Goal: Task Accomplishment & Management: Manage account settings

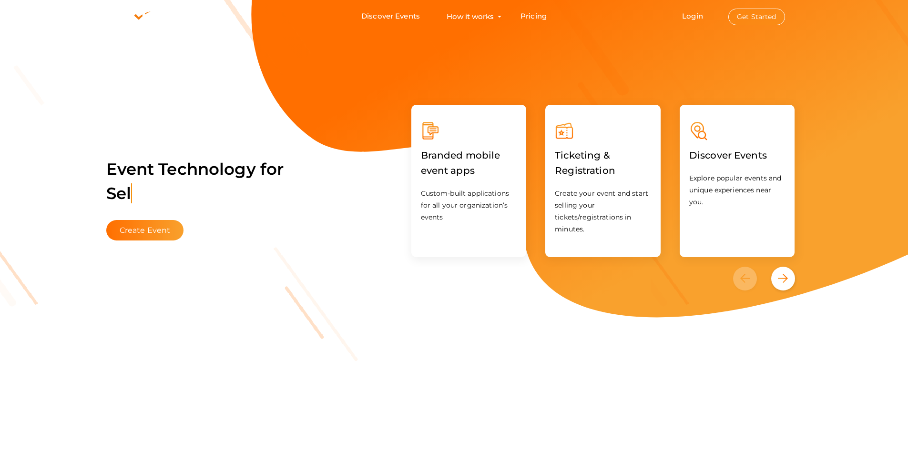
click at [747, 17] on button "Get Started" at bounding box center [756, 17] width 57 height 17
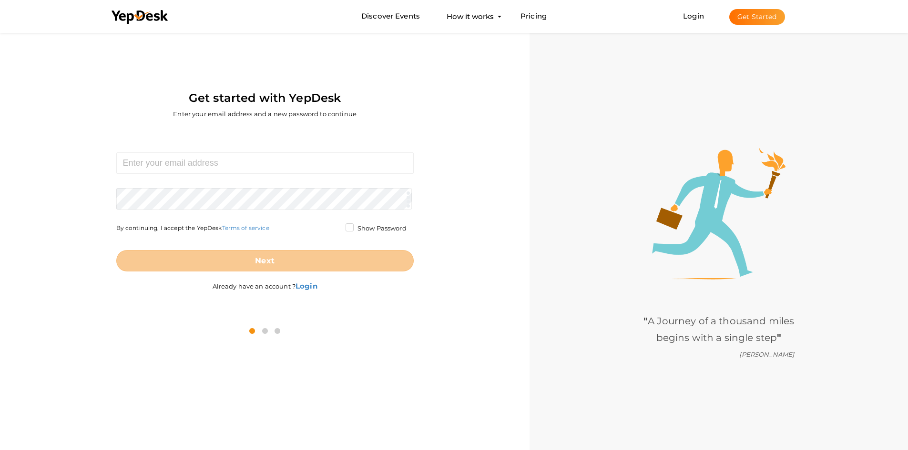
scroll to position [30, 0]
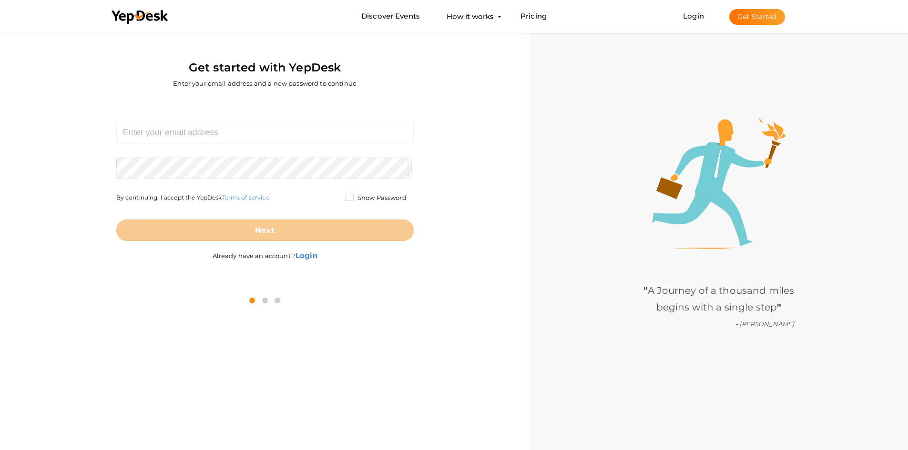
click at [219, 148] on form "Required. Invalid email. Checking You already have a YepDesk account. Please Si…" at bounding box center [264, 181] width 297 height 119
click at [213, 141] on input at bounding box center [264, 132] width 297 height 21
type input "[EMAIL_ADDRESS][DOMAIN_NAME]"
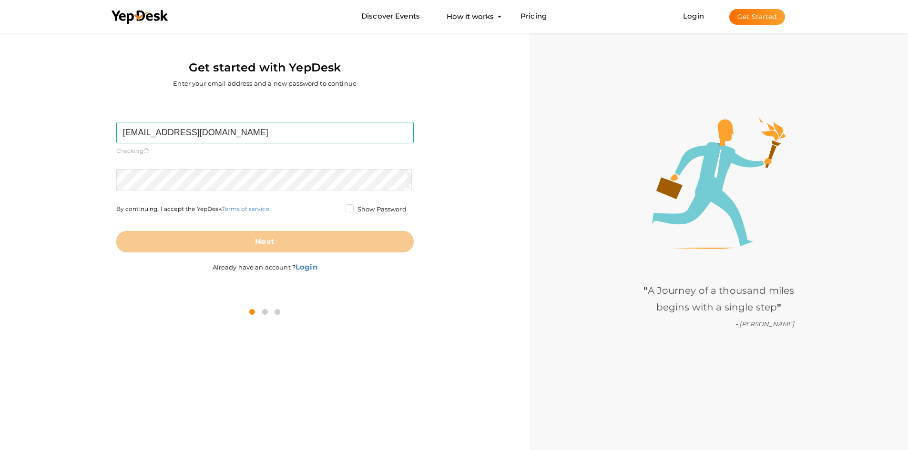
click at [187, 165] on form "gemcontainers1@gmail.com Required. Invalid email. Checking You already have a Y…" at bounding box center [264, 187] width 297 height 131
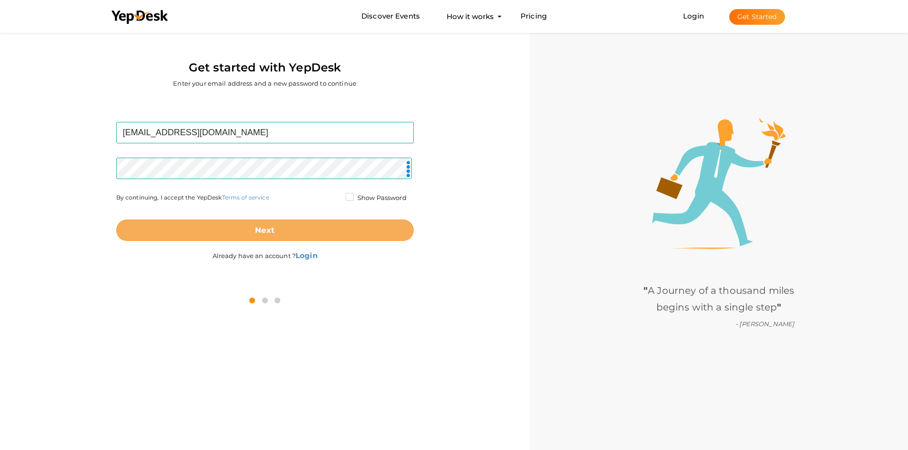
click at [204, 228] on button "Next" at bounding box center [264, 230] width 297 height 21
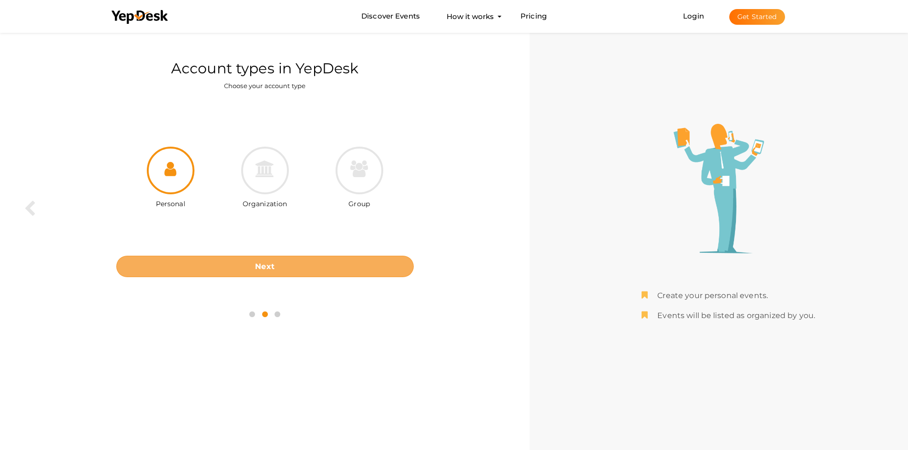
click at [298, 271] on button "Next" at bounding box center [264, 266] width 297 height 21
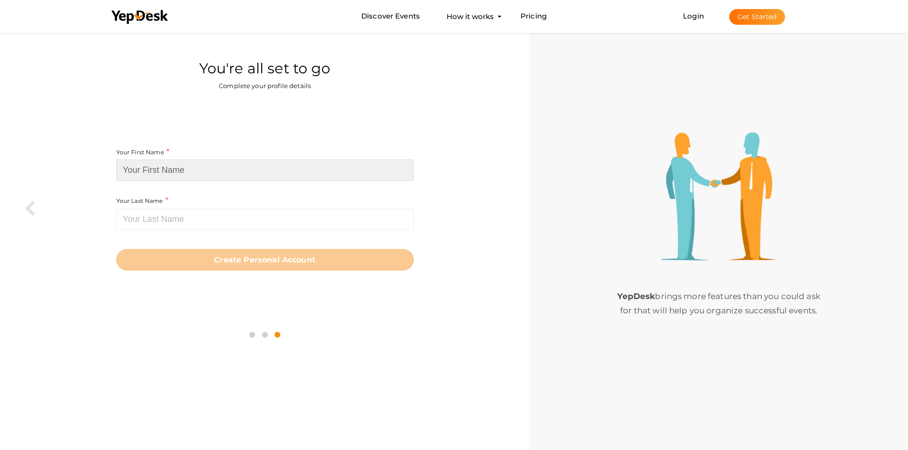
click at [198, 163] on input at bounding box center [264, 170] width 297 height 21
type input "Gem"
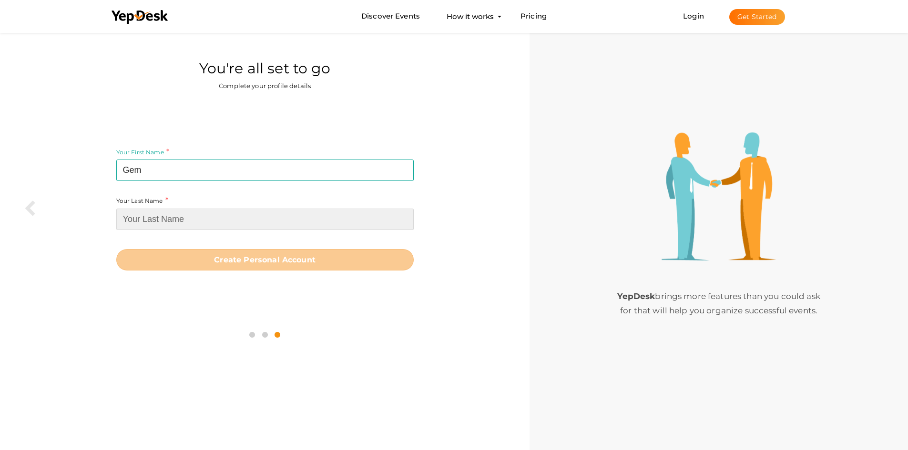
click at [175, 209] on input at bounding box center [264, 219] width 297 height 21
paste input "Containers"
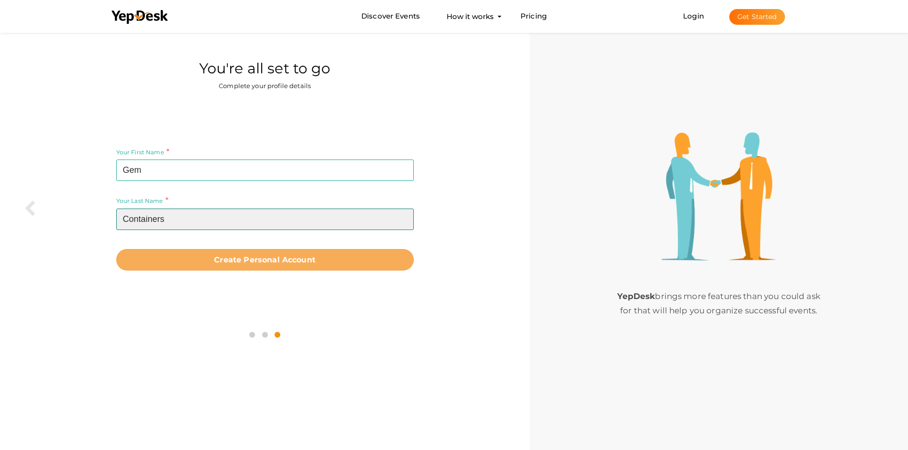
type input "Containers"
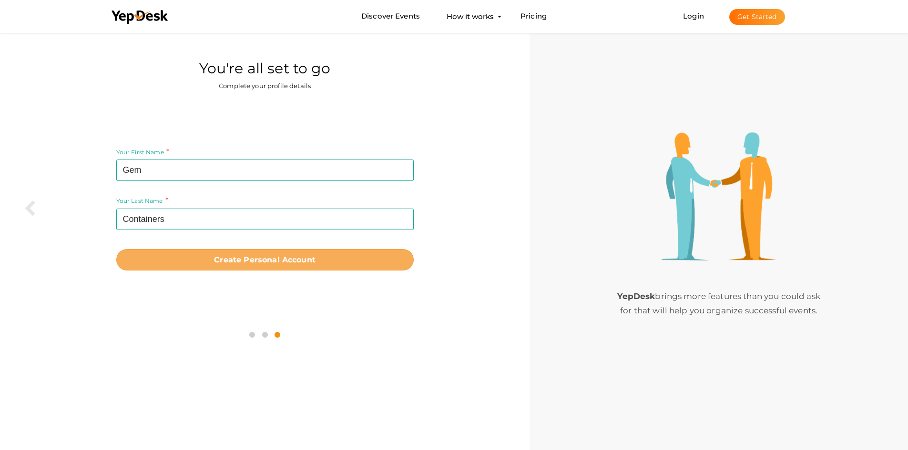
click at [223, 271] on button "Create Personal Account" at bounding box center [264, 259] width 297 height 21
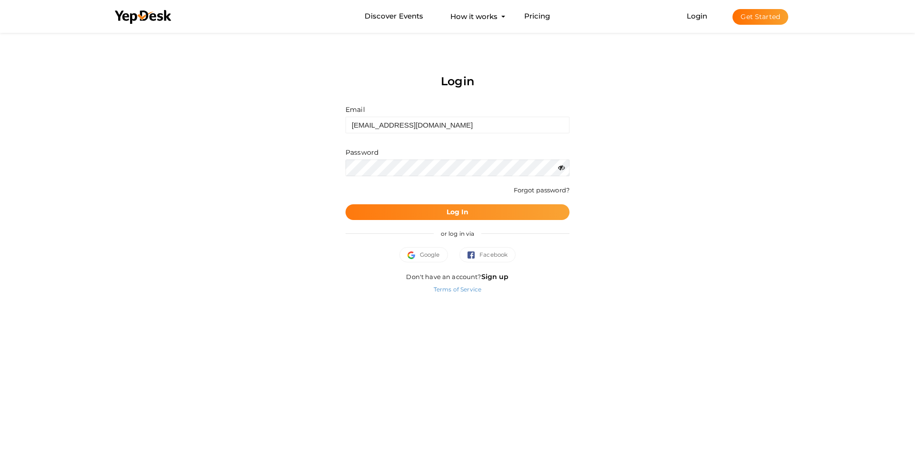
click at [416, 212] on button "Log In" at bounding box center [457, 212] width 224 height 16
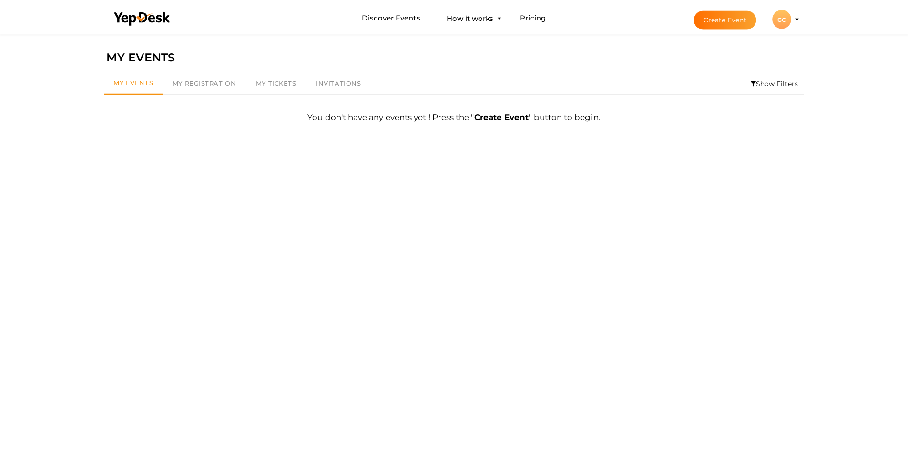
scroll to position [30, 0]
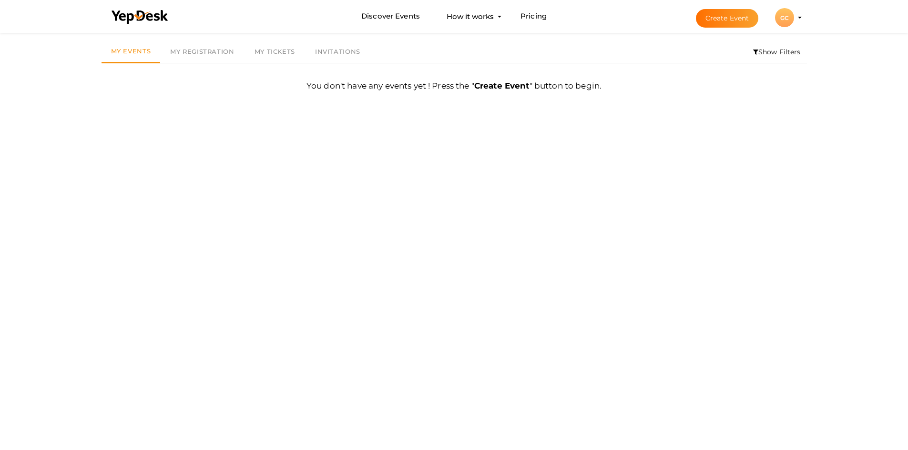
click at [795, 14] on button "GC GC Gem Containers gemcontainers1@gmail.com Personal Profile My Events Admin …" at bounding box center [784, 18] width 25 height 20
click at [794, 17] on profile-pic "GC" at bounding box center [784, 17] width 19 height 7
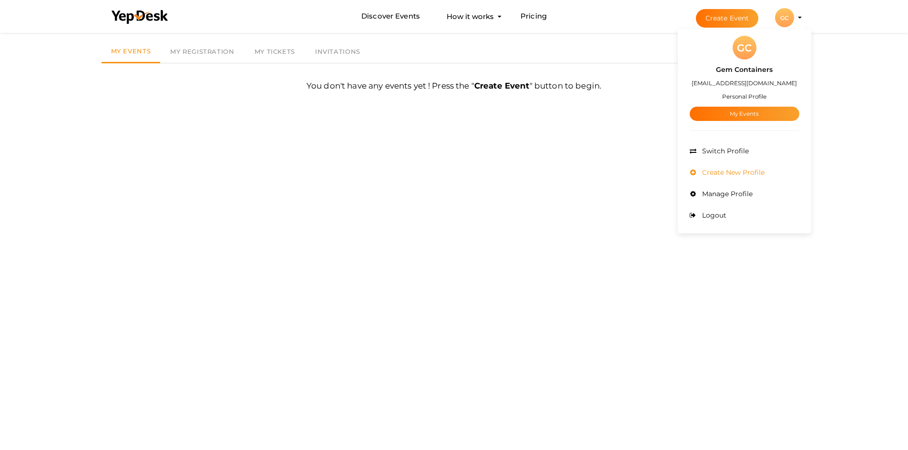
click at [726, 171] on span "Create New Profile" at bounding box center [731, 172] width 65 height 9
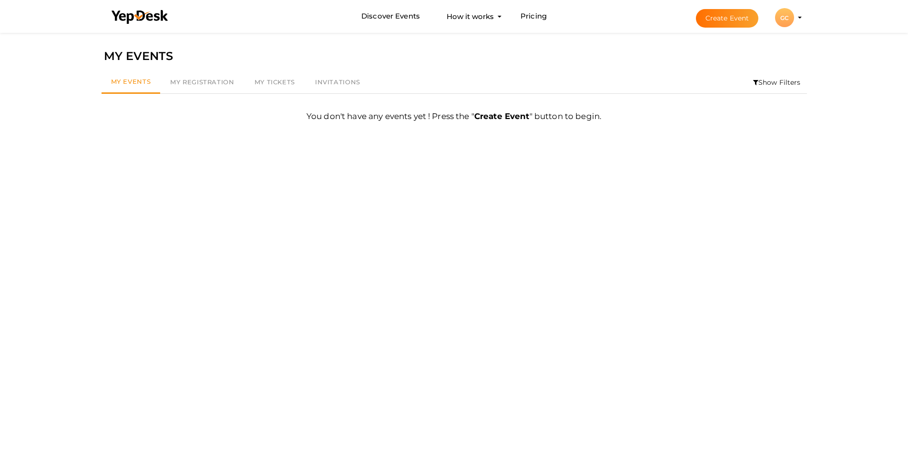
click at [794, 17] on profile-pic "GC" at bounding box center [784, 17] width 19 height 7
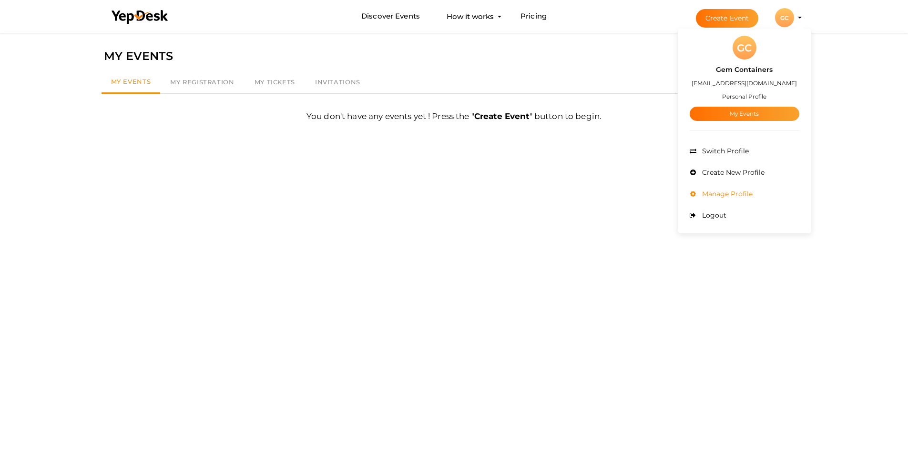
click at [730, 195] on span "Manage Profile" at bounding box center [725, 194] width 53 height 9
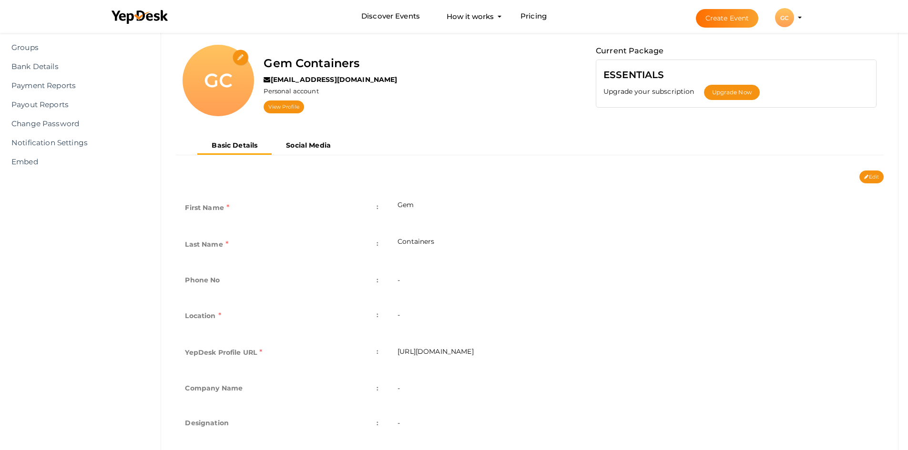
scroll to position [94, 0]
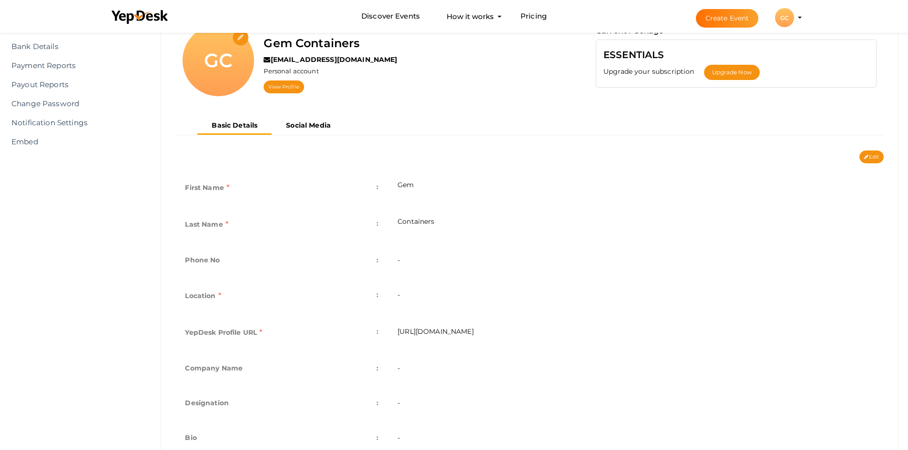
drag, startPoint x: 266, startPoint y: 178, endPoint x: 263, endPoint y: 191, distance: 13.2
click at [266, 182] on td "First Name :" at bounding box center [281, 189] width 212 height 37
click at [263, 191] on td "First Name :" at bounding box center [281, 189] width 212 height 37
click at [263, 200] on td "First Name :" at bounding box center [281, 189] width 212 height 37
click at [375, 187] on td "First Name :" at bounding box center [281, 189] width 212 height 37
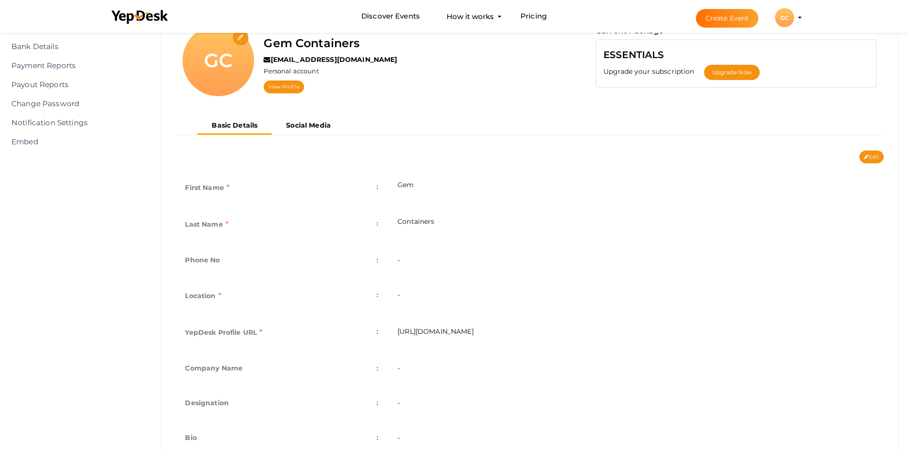
click at [377, 187] on span ":" at bounding box center [377, 186] width 2 height 13
click at [296, 214] on td "Last Name :" at bounding box center [281, 225] width 212 height 37
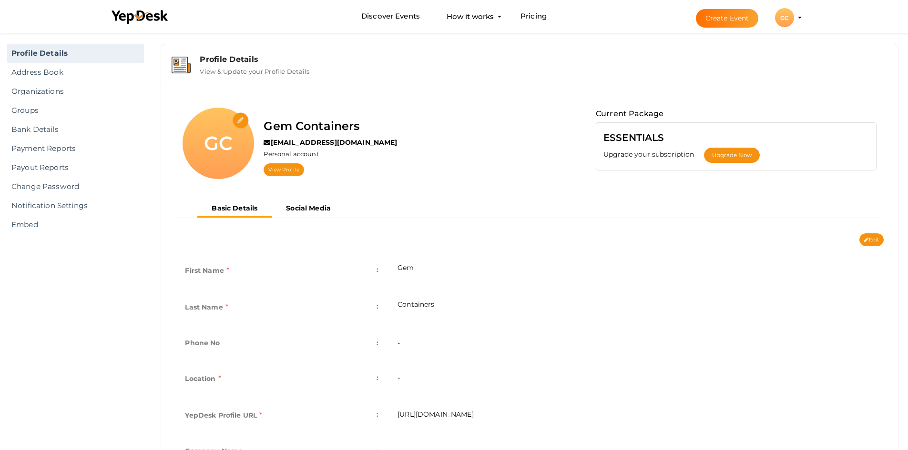
scroll to position [10, 0]
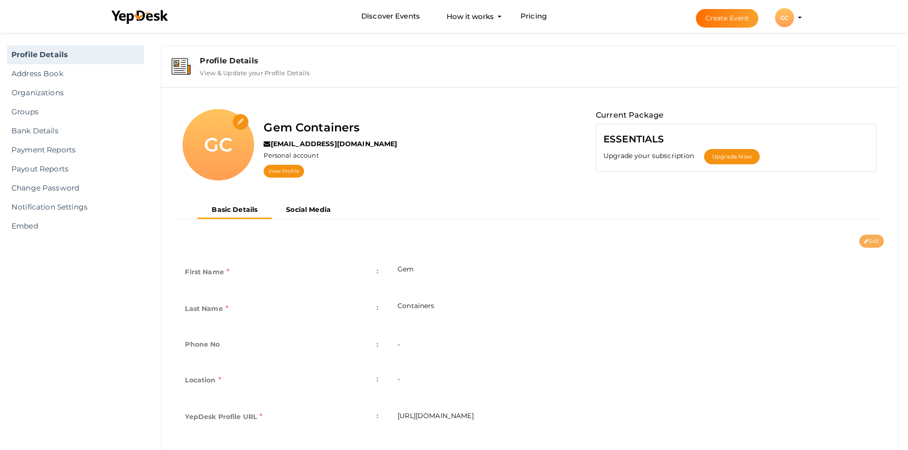
click at [867, 241] on icon at bounding box center [866, 241] width 4 height 5
type input "Gem"
type input "Containers"
type input "gem-containers"
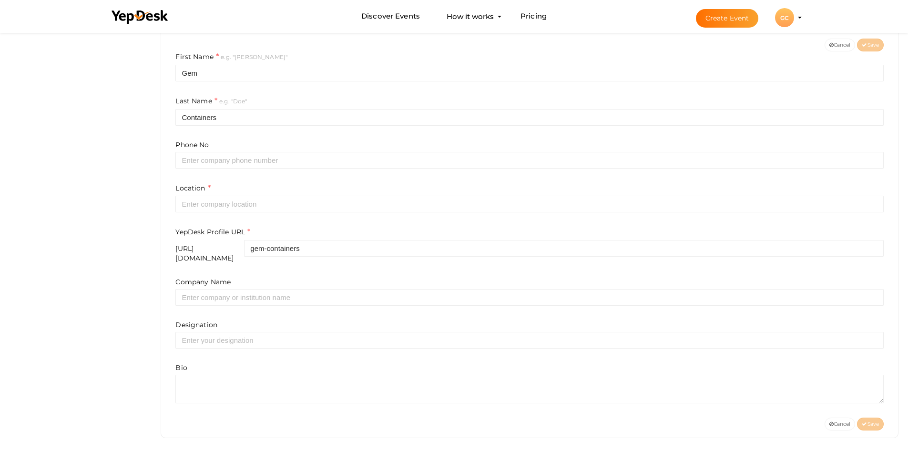
scroll to position [207, 0]
click at [233, 170] on form "First Name e.g. "John" Gem Last Name e.g. "Doe" Containers Phone No Location Ye…" at bounding box center [529, 226] width 708 height 352
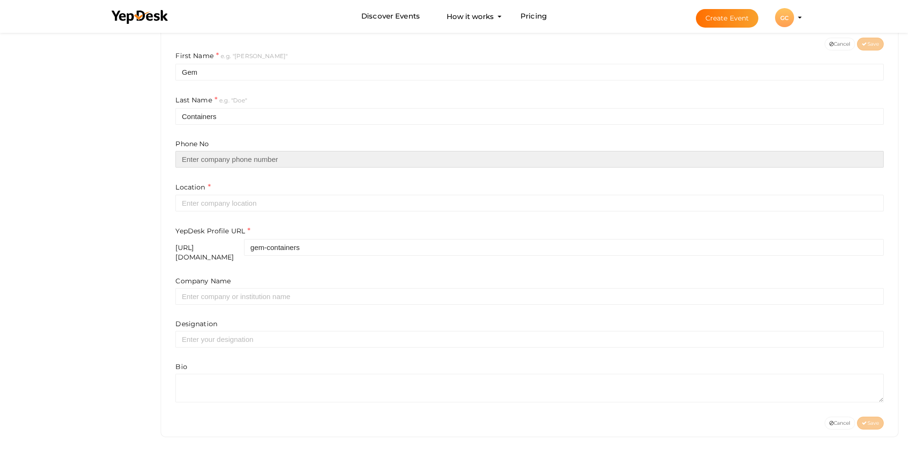
click at [247, 158] on input "text" at bounding box center [529, 159] width 708 height 17
paste input "800-436-1932"
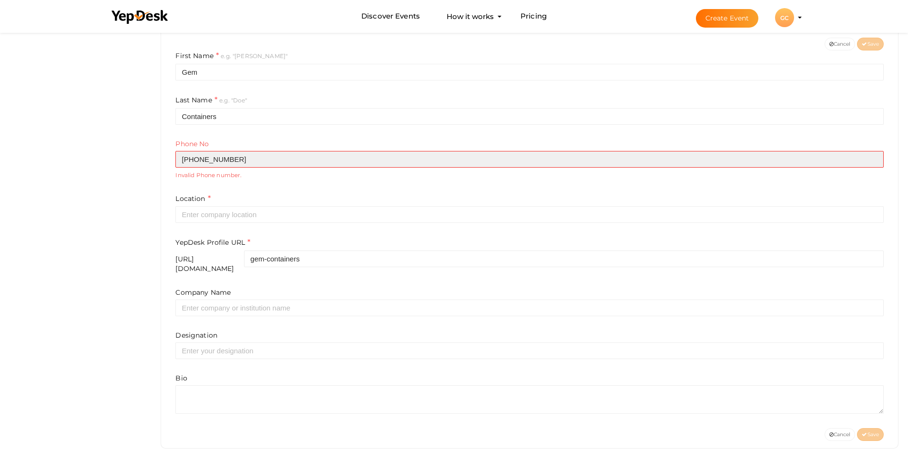
click at [211, 156] on input "800-436-1932" at bounding box center [529, 159] width 708 height 17
click at [196, 159] on input "800-4361932" at bounding box center [529, 159] width 708 height 17
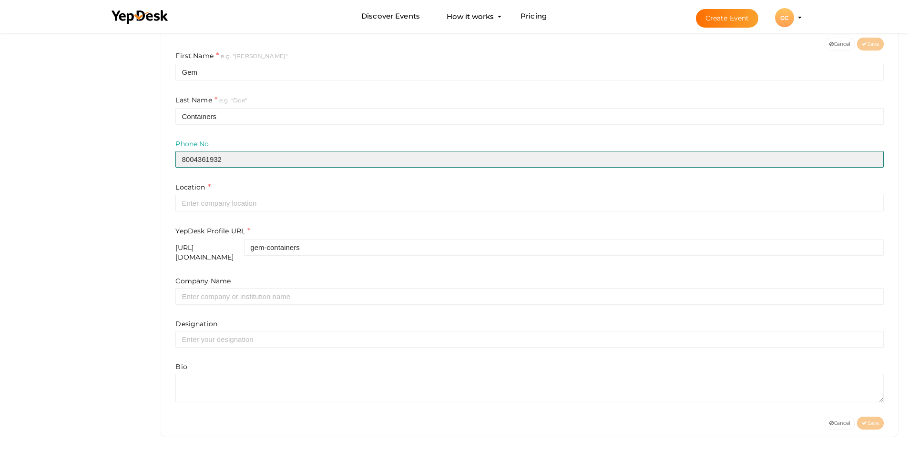
type input "8004361932"
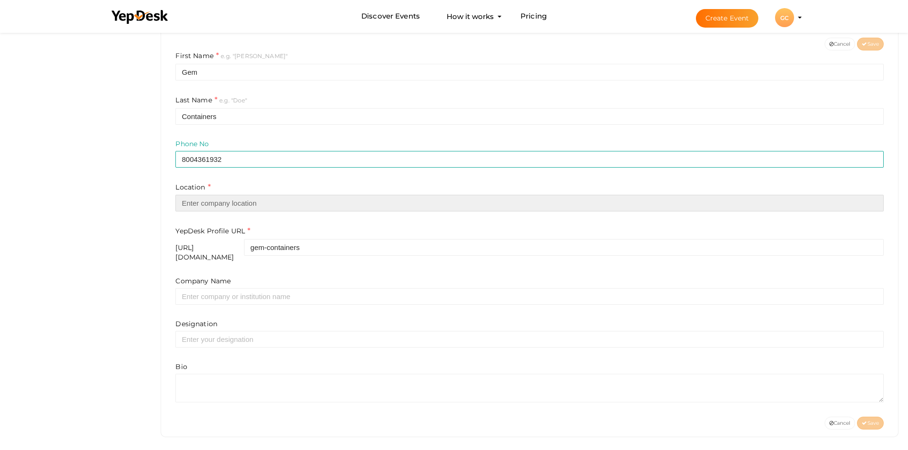
click at [221, 209] on input "text" at bounding box center [529, 203] width 708 height 17
paste input "[STREET_ADDRESS]"
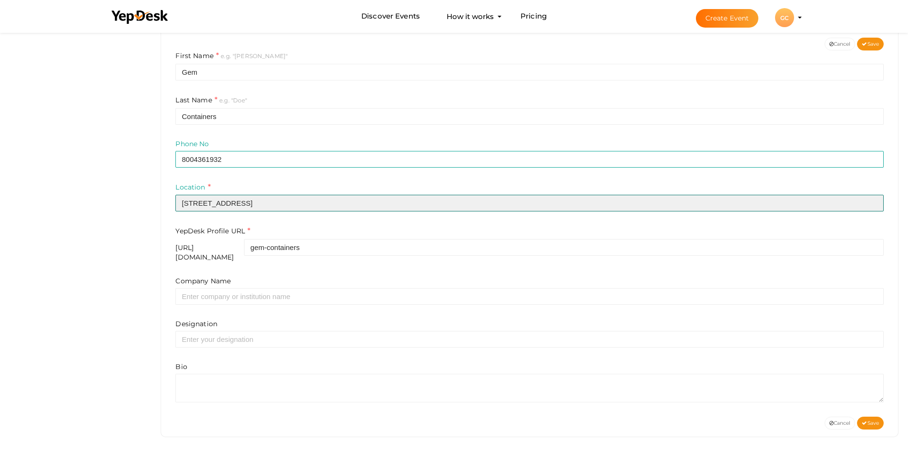
type input "[STREET_ADDRESS]"
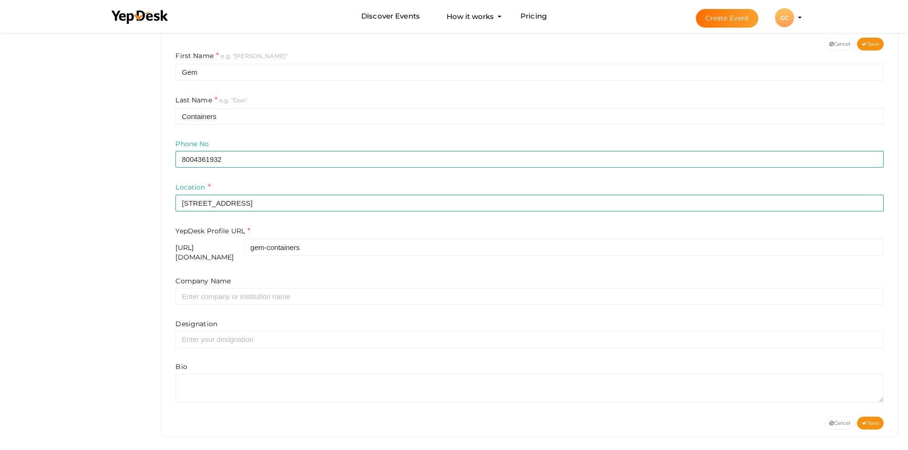
click at [295, 218] on form "First Name e.g. "John" Gem Last Name e.g. "Doe" Containers Phone No 8004361932 …" at bounding box center [529, 226] width 708 height 352
click at [371, 247] on input "gem-containers" at bounding box center [563, 247] width 639 height 17
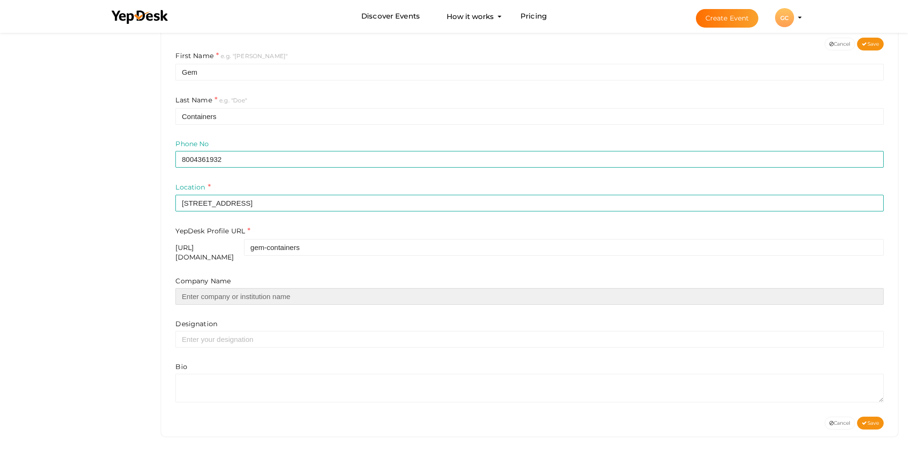
click at [255, 288] on input "text" at bounding box center [529, 296] width 708 height 17
type input "Gem Containers"
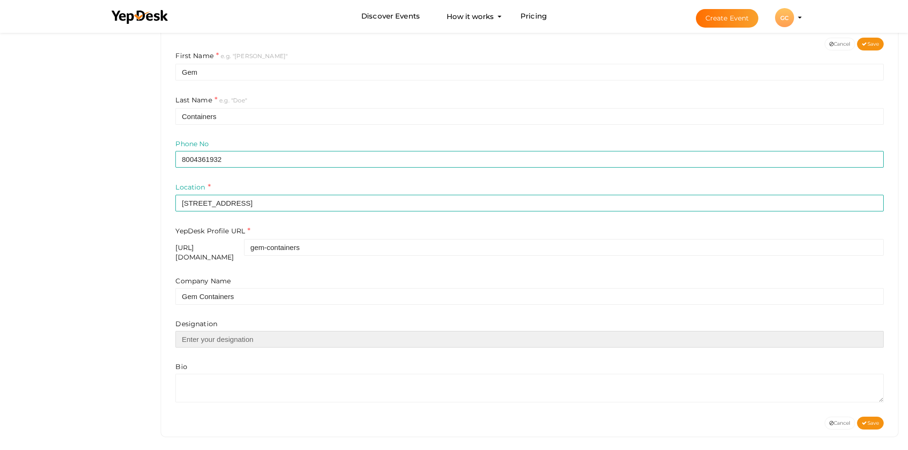
click at [245, 331] on input "text" at bounding box center [529, 339] width 708 height 17
paste input "Commercial and Industrial Equipment Supplier"
type input "Commercial and Industrial Equipment Supplier"
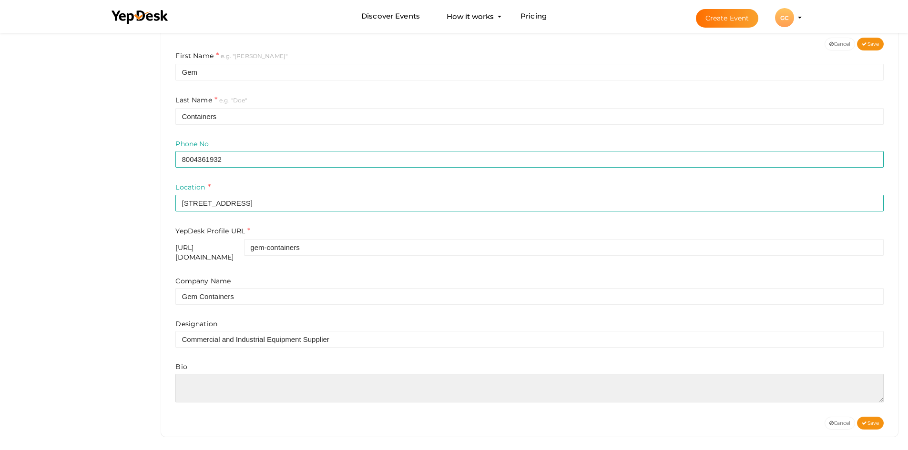
click at [280, 374] on textarea at bounding box center [529, 388] width 708 height 29
paste textarea "GEM Containers is your one-stop shop for container solutions offering design & …"
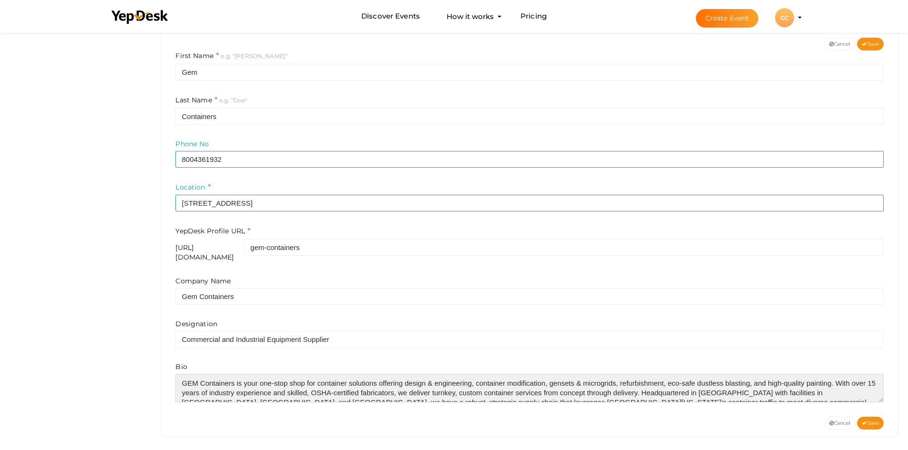
scroll to position [5, 0]
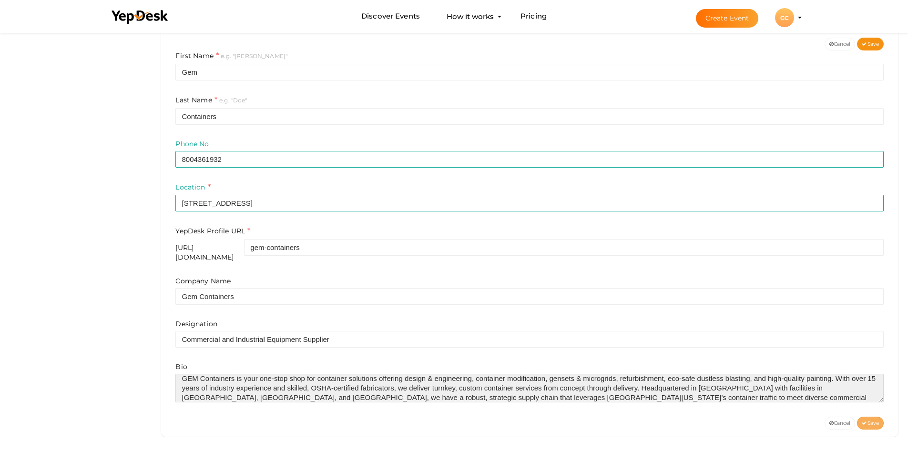
type textarea "GEM Containers is your one-stop shop for container solutions offering design & …"
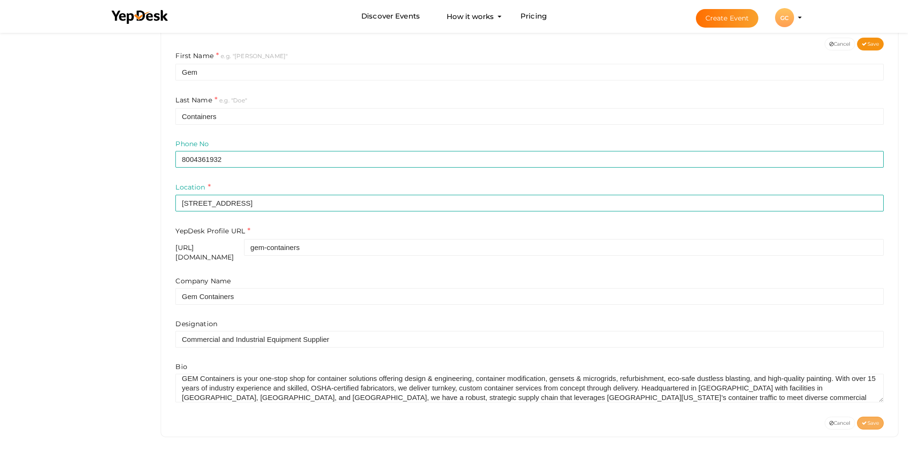
click at [872, 420] on span "Save" at bounding box center [869, 423] width 17 height 6
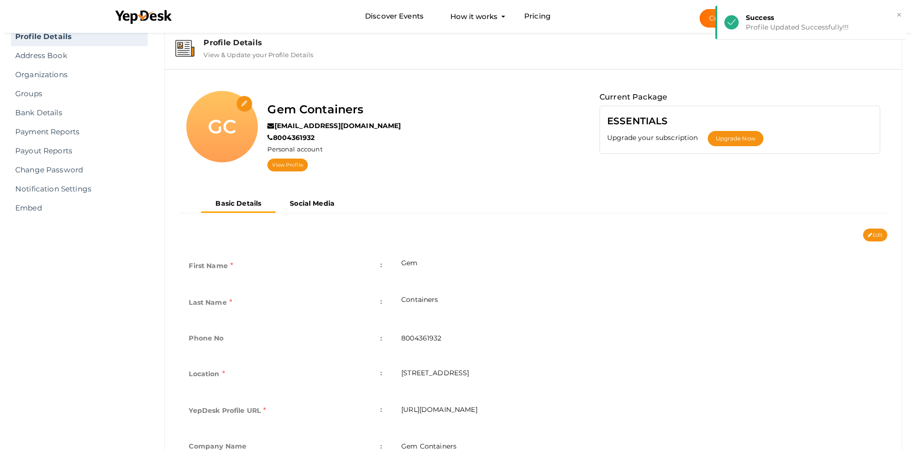
scroll to position [9, 0]
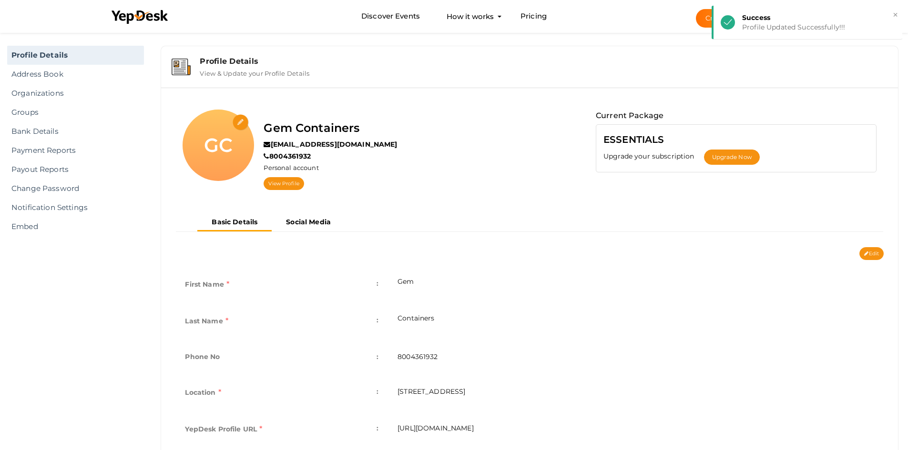
click at [238, 120] on input "file" at bounding box center [240, 122] width 17 height 17
type input "C:\fakepath\logo.jpg"
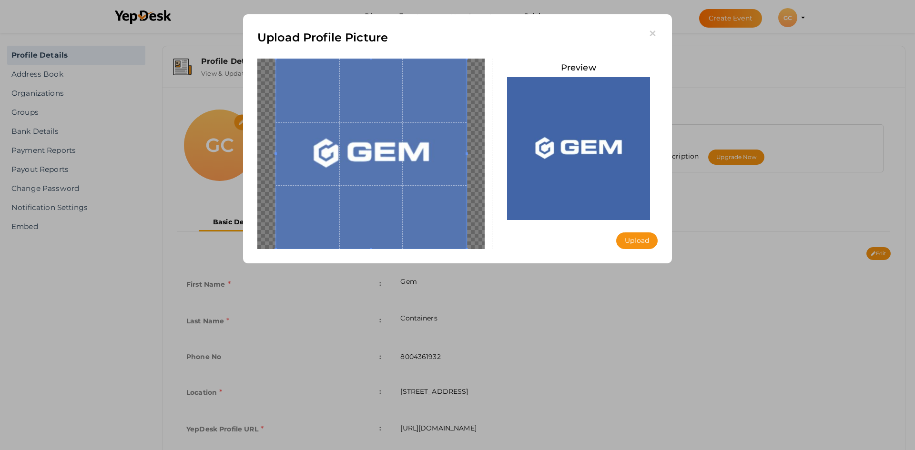
drag, startPoint x: 648, startPoint y: 240, endPoint x: 660, endPoint y: 260, distance: 23.7
click at [648, 240] on button "Upload" at bounding box center [636, 240] width 41 height 17
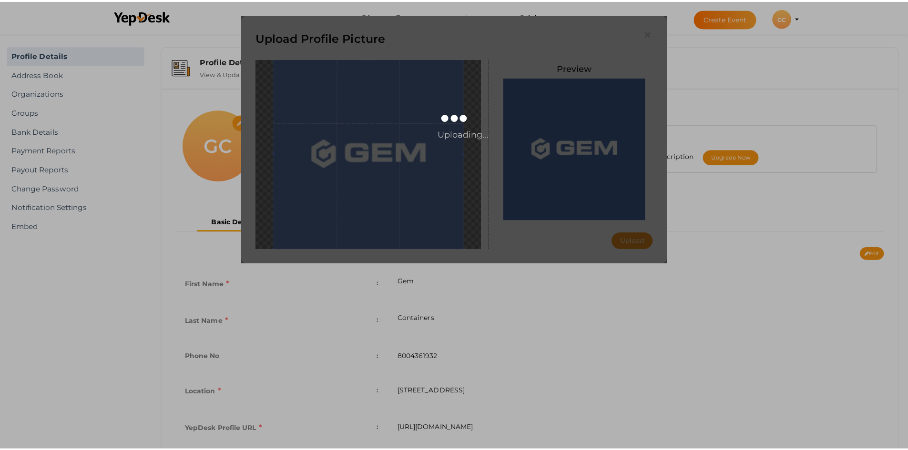
scroll to position [0, 0]
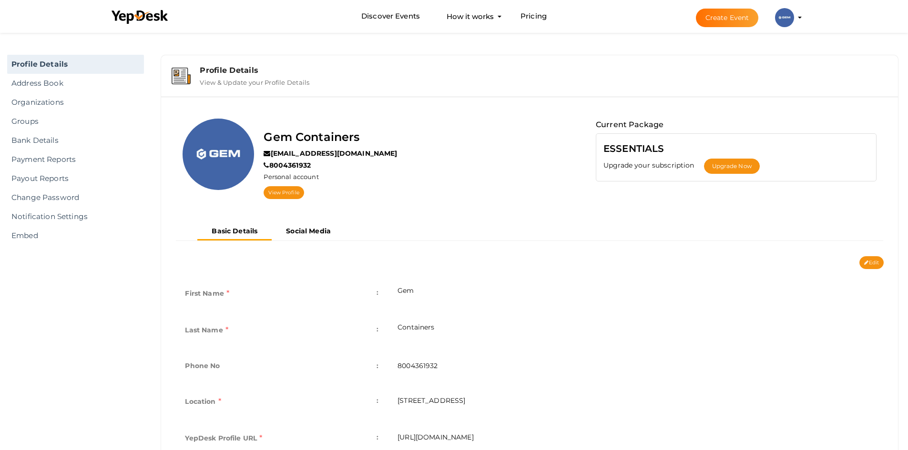
drag, startPoint x: 280, startPoint y: 192, endPoint x: 288, endPoint y: 206, distance: 15.8
click at [280, 192] on link "View Profile" at bounding box center [283, 192] width 40 height 13
click at [308, 234] on b "Social Media" at bounding box center [308, 231] width 45 height 9
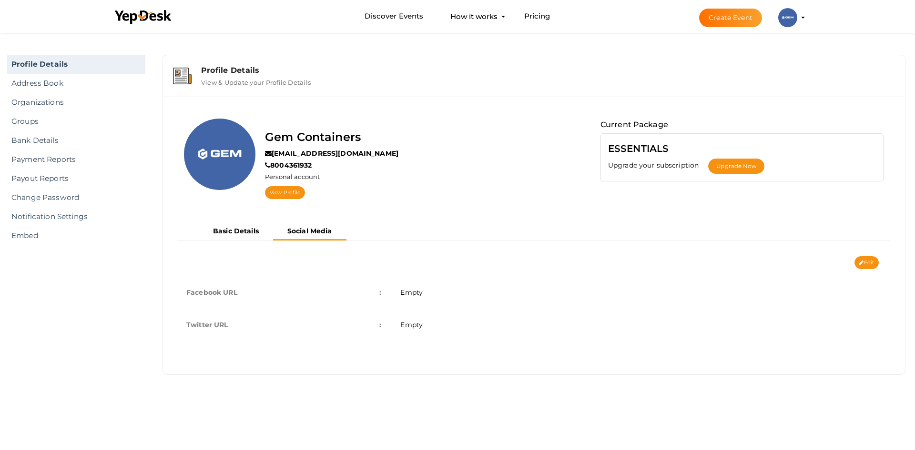
click at [302, 294] on td "Facebook URL :" at bounding box center [284, 292] width 214 height 32
click at [864, 264] on button "Edit" at bounding box center [866, 262] width 24 height 13
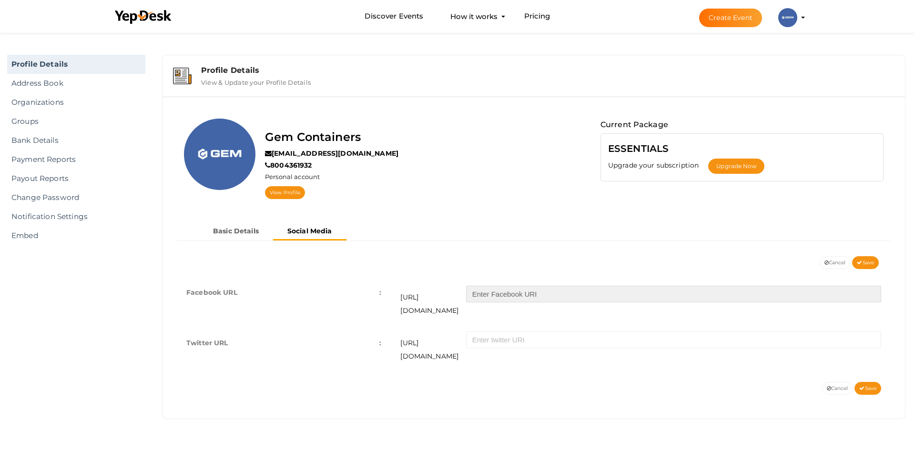
click at [552, 298] on input "text" at bounding box center [673, 294] width 415 height 17
paste input "https://www.facebook.com/people/Global-Equipment-Manufacturing/100063588251428/"
drag, startPoint x: 566, startPoint y: 294, endPoint x: 440, endPoint y: 298, distance: 126.3
click at [440, 298] on div "https://facebook.com/ https://www.facebook.com/people/Global-Equipment-Manufact…" at bounding box center [640, 299] width 481 height 36
type input "people/Global-Equipment-Manufacturing/100063588251428/"
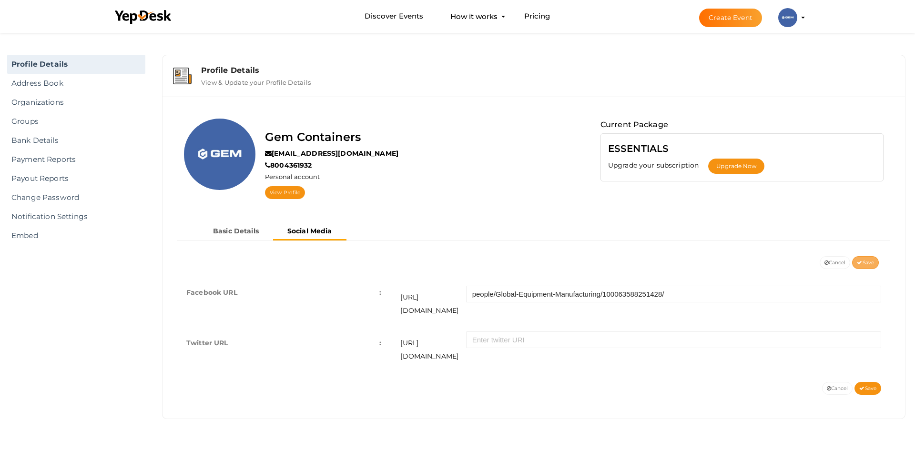
click at [860, 268] on button "Save" at bounding box center [865, 262] width 27 height 13
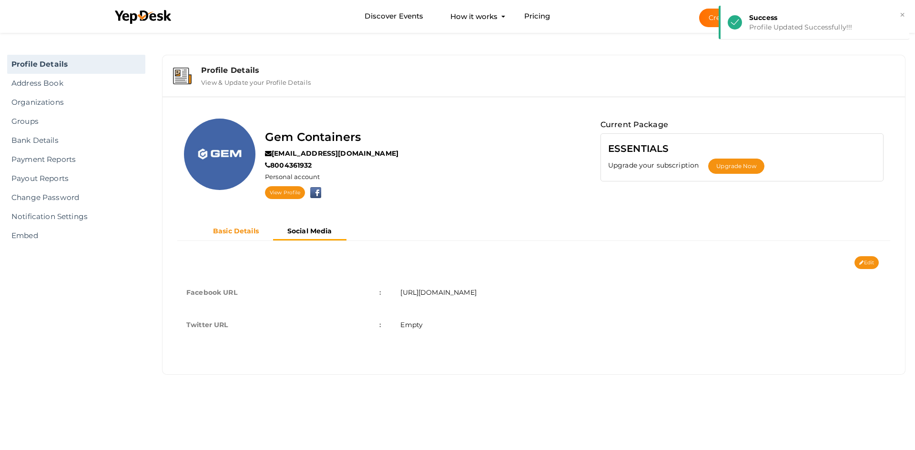
click at [252, 231] on b "Basic Details" at bounding box center [236, 231] width 46 height 9
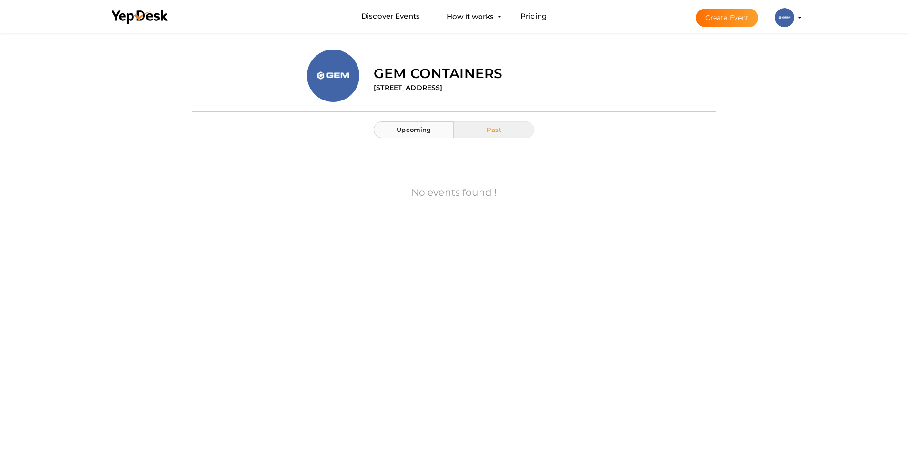
click at [419, 134] on button "Upcoming" at bounding box center [413, 129] width 80 height 17
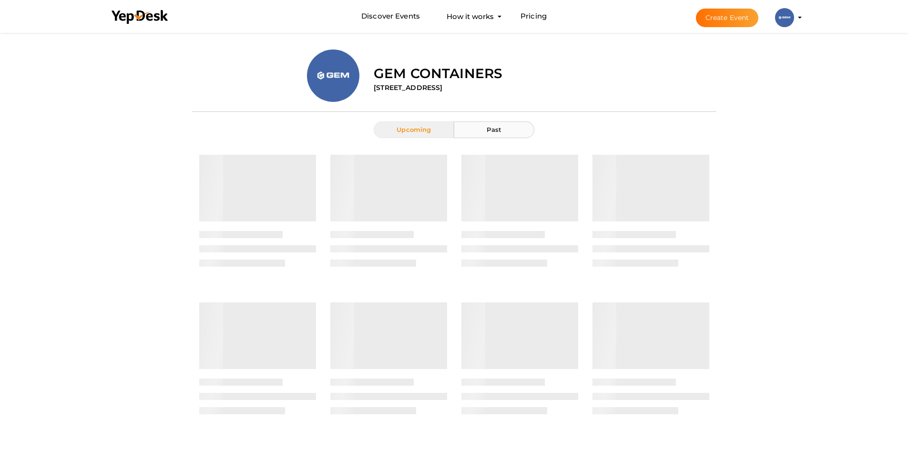
click at [509, 133] on button "Past" at bounding box center [494, 129] width 80 height 17
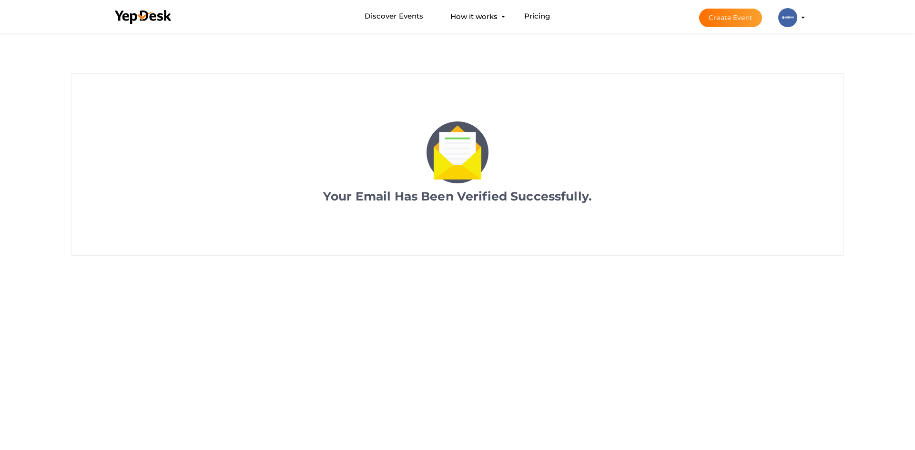
click at [785, 15] on img at bounding box center [787, 17] width 19 height 19
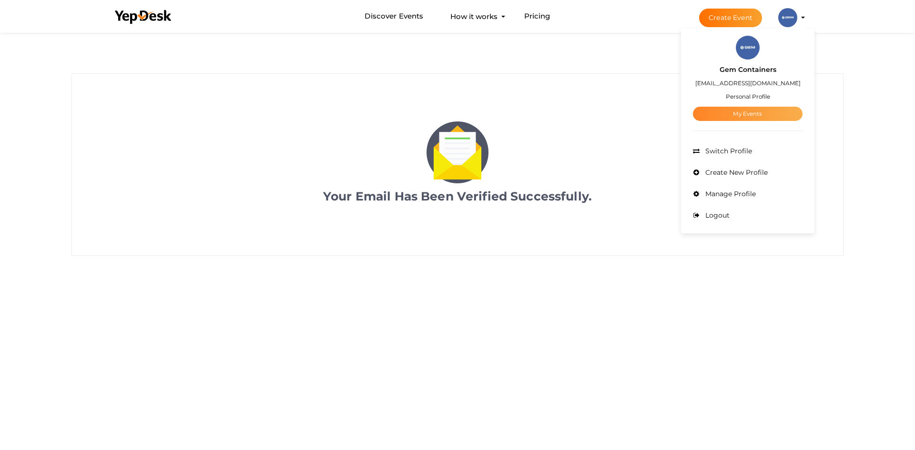
click at [747, 108] on link "My Events" at bounding box center [748, 114] width 110 height 14
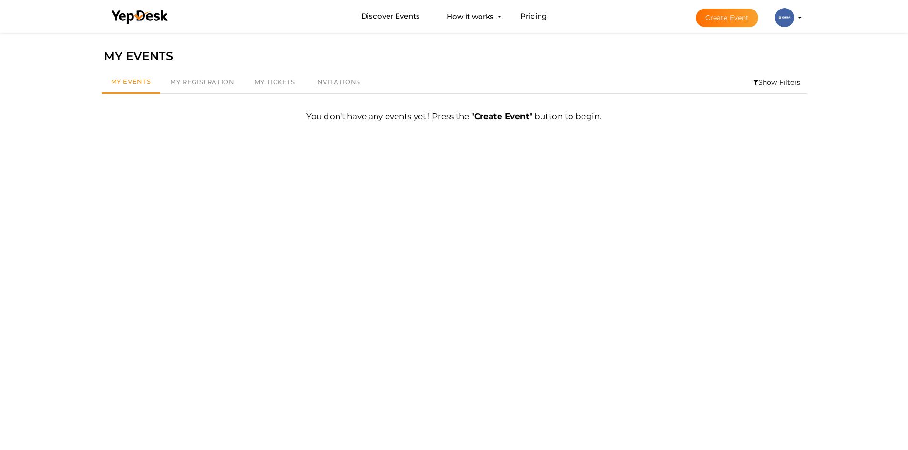
click at [508, 112] on b "Create Event" at bounding box center [501, 116] width 55 height 10
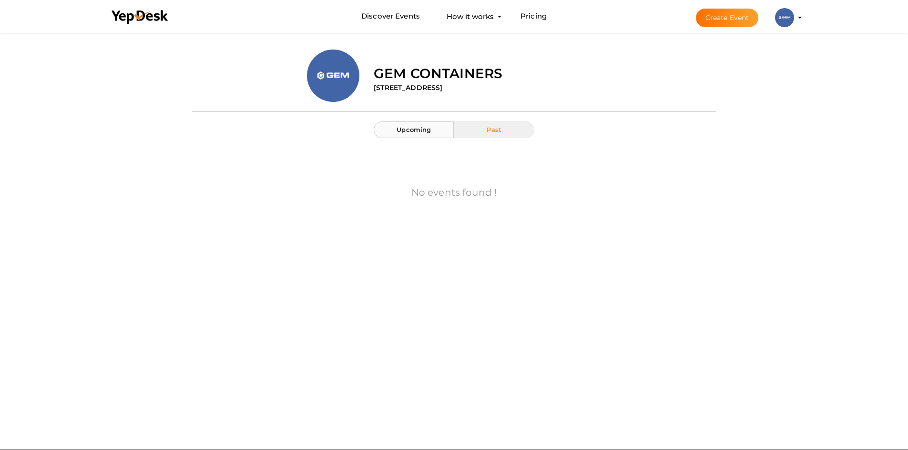
click at [424, 133] on button "Upcoming" at bounding box center [413, 129] width 80 height 17
click at [794, 18] on profile-pic at bounding box center [784, 16] width 19 height 7
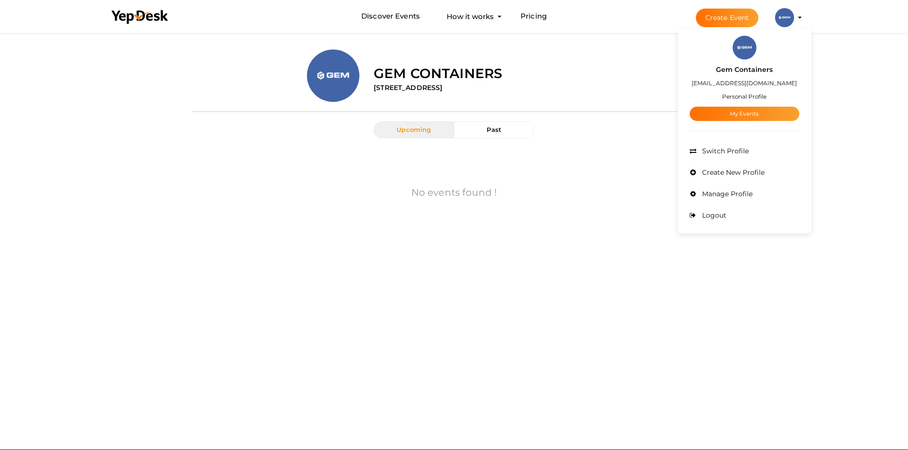
click at [745, 96] on small "Personal Profile" at bounding box center [744, 96] width 44 height 7
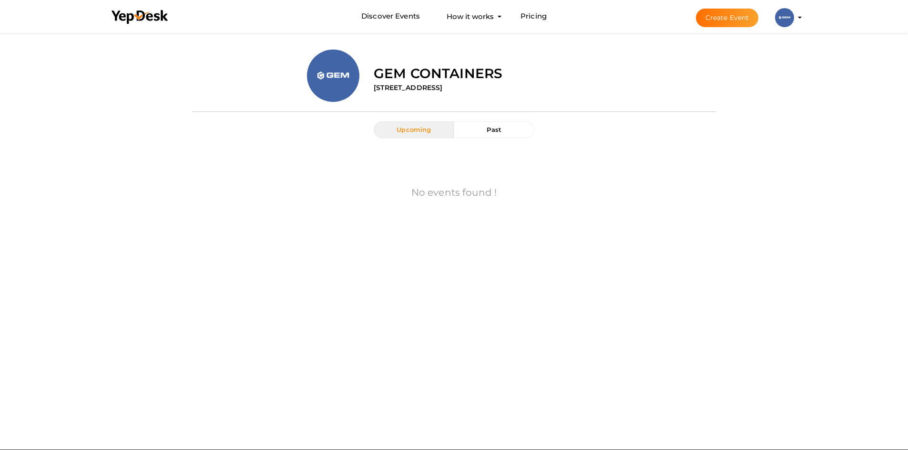
click at [795, 15] on button "Gem Containers [EMAIL_ADDRESS][DOMAIN_NAME] Personal Profile My Events Admin Sw…" at bounding box center [784, 18] width 25 height 20
click at [794, 17] on profile-pic at bounding box center [784, 16] width 19 height 7
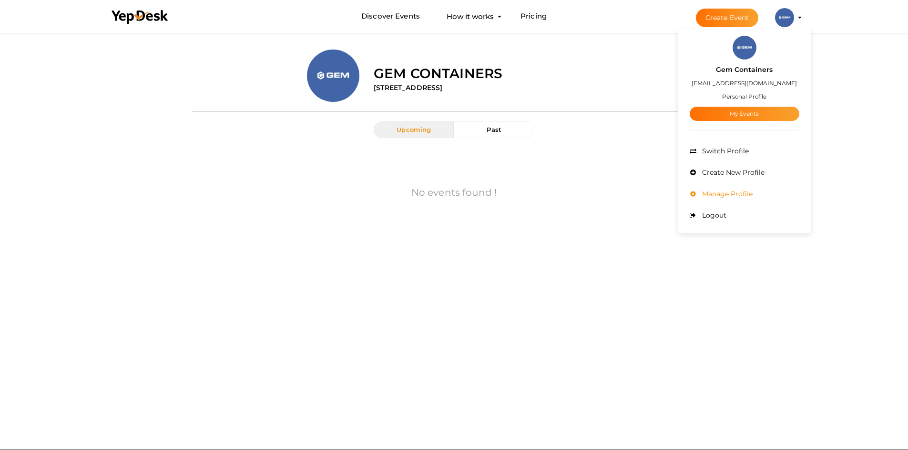
click at [729, 192] on span "Manage Profile" at bounding box center [725, 194] width 53 height 9
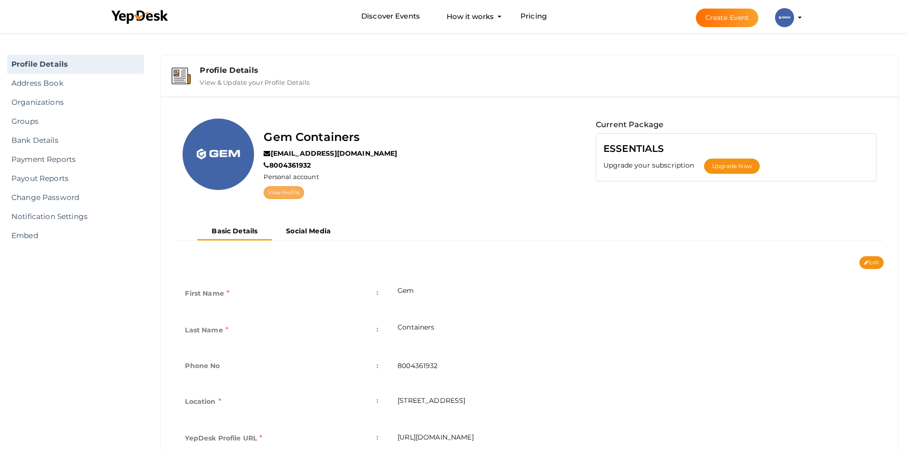
click at [276, 191] on link "View Profile" at bounding box center [283, 192] width 40 height 13
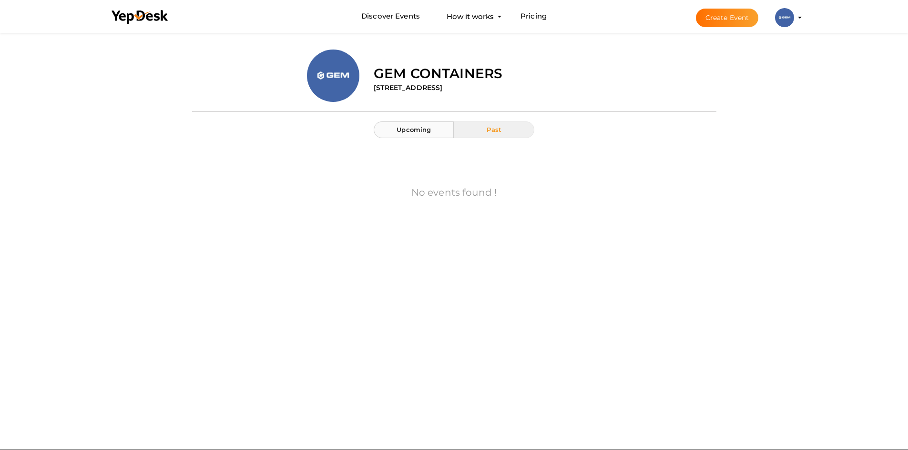
click at [406, 136] on button "Upcoming" at bounding box center [413, 129] width 80 height 17
